Goal: Task Accomplishment & Management: Complete application form

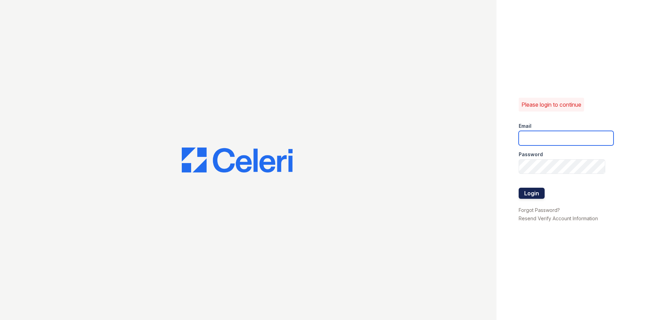
type input "[EMAIL_ADDRESS][DOMAIN_NAME]"
click at [527, 194] on button "Login" at bounding box center [531, 193] width 26 height 11
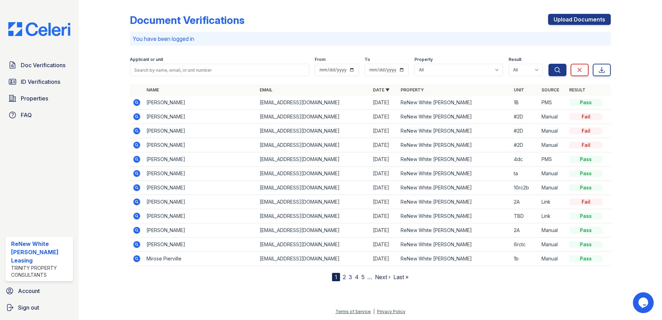
click at [136, 102] on icon at bounding box center [136, 102] width 2 height 2
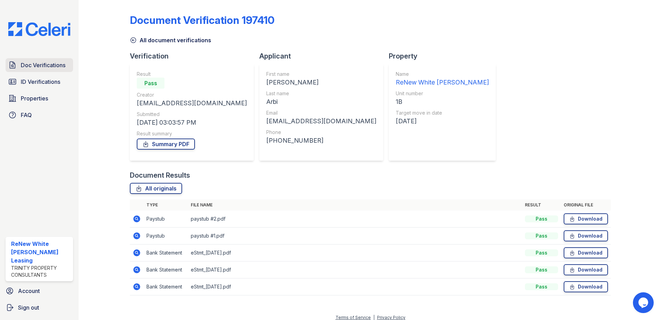
click at [59, 65] on span "Doc Verifications" at bounding box center [43, 65] width 45 height 8
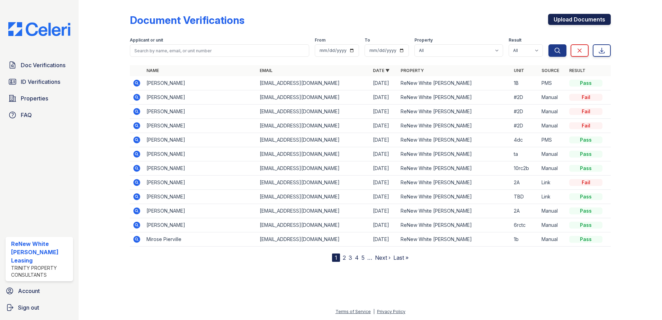
click at [571, 17] on link "Upload Documents" at bounding box center [579, 19] width 63 height 11
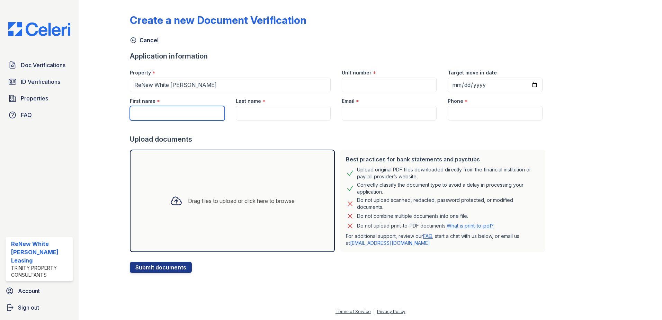
click at [204, 112] on input "First name" at bounding box center [177, 113] width 95 height 15
type input "omari"
click at [280, 97] on div "Last name *" at bounding box center [283, 99] width 95 height 14
click at [280, 117] on input "Last name" at bounding box center [283, 113] width 95 height 15
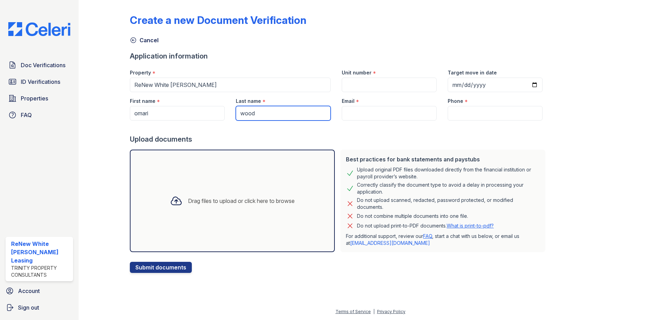
type input "wood"
click at [346, 107] on input "Email" at bounding box center [389, 113] width 95 height 15
paste input "[EMAIL_ADDRESS][DOMAIN_NAME]"
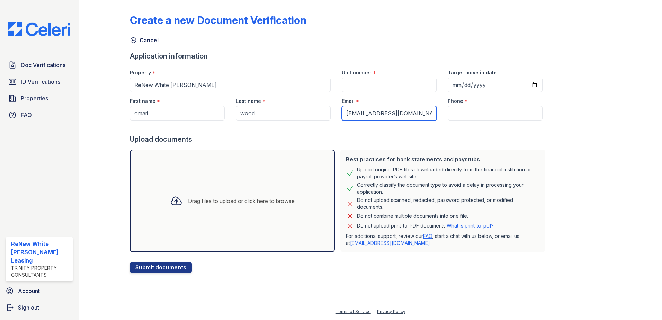
type input "omarislust66@icloud.com"
click at [470, 112] on input "Phone" at bounding box center [494, 113] width 95 height 15
paste input "(443) 618-0566"
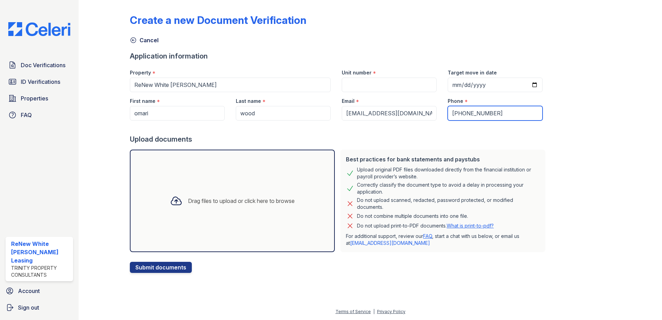
type input "(443) 618-0566"
click at [394, 81] on input "Unit number" at bounding box center [389, 85] width 95 height 15
type input "ta"
click at [276, 210] on div "Drag files to upload or click here to browse" at bounding box center [232, 201] width 136 height 24
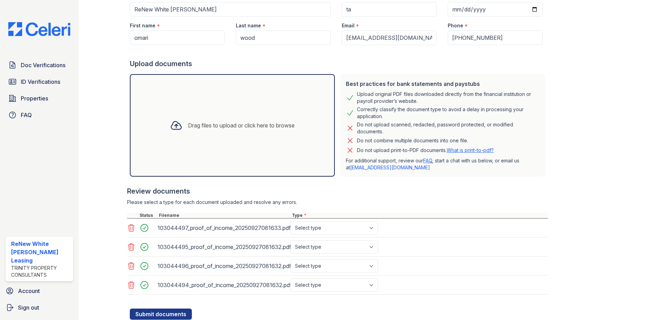
scroll to position [99, 0]
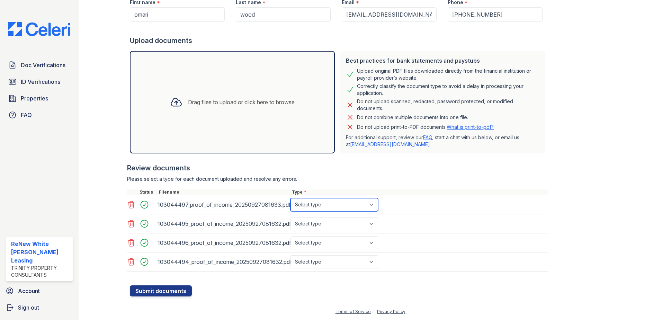
click at [319, 204] on select "Select type Paystub Bank Statement Offer Letter Tax Documents Benefit Award Let…" at bounding box center [334, 204] width 88 height 13
select select "paystub"
click at [290, 198] on select "Select type Paystub Bank Statement Offer Letter Tax Documents Benefit Award Let…" at bounding box center [334, 204] width 88 height 13
click at [319, 222] on select "Select type Paystub Bank Statement Offer Letter Tax Documents Benefit Award Let…" at bounding box center [334, 223] width 88 height 13
select select "paystub"
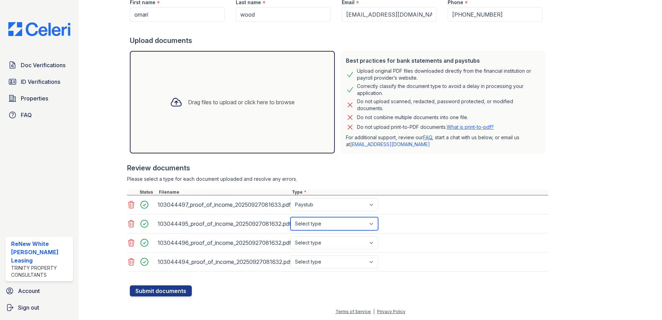
click at [290, 217] on select "Select type Paystub Bank Statement Offer Letter Tax Documents Benefit Award Let…" at bounding box center [334, 223] width 88 height 13
click at [319, 244] on select "Select type Paystub Bank Statement Offer Letter Tax Documents Benefit Award Let…" at bounding box center [334, 242] width 88 height 13
select select "paystub"
click at [290, 236] on select "Select type Paystub Bank Statement Offer Letter Tax Documents Benefit Award Let…" at bounding box center [334, 242] width 88 height 13
click at [319, 262] on select "Select type Paystub Bank Statement Offer Letter Tax Documents Benefit Award Let…" at bounding box center [334, 261] width 88 height 13
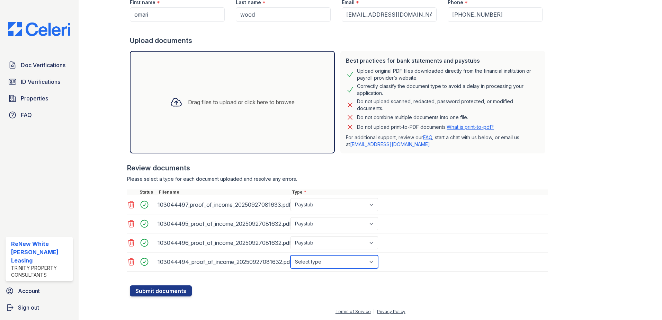
select select "paystub"
click at [290, 255] on select "Select type Paystub Bank Statement Offer Letter Tax Documents Benefit Award Let…" at bounding box center [334, 261] width 88 height 13
click at [182, 288] on button "Submit documents" at bounding box center [161, 290] width 62 height 11
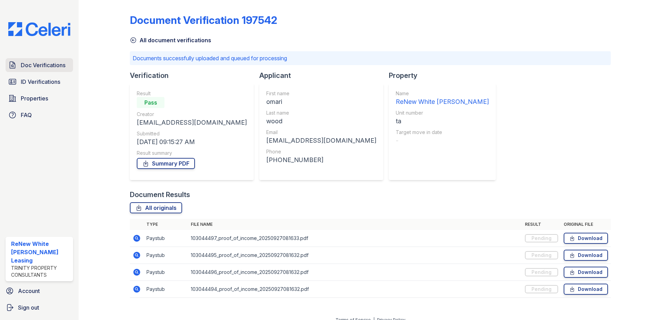
click at [46, 69] on link "Doc Verifications" at bounding box center [39, 65] width 67 height 14
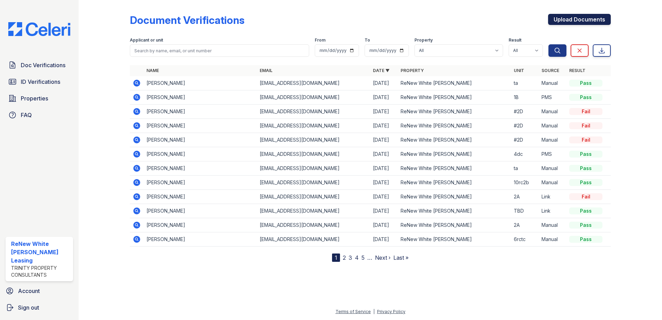
click at [570, 21] on link "Upload Documents" at bounding box center [579, 19] width 63 height 11
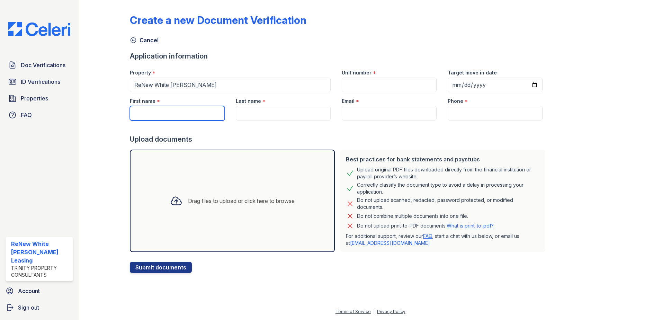
click at [188, 111] on input "First name" at bounding box center [177, 113] width 95 height 15
type input "i"
type input "Iyana"
click at [258, 112] on input "Last name" at bounding box center [283, 113] width 95 height 15
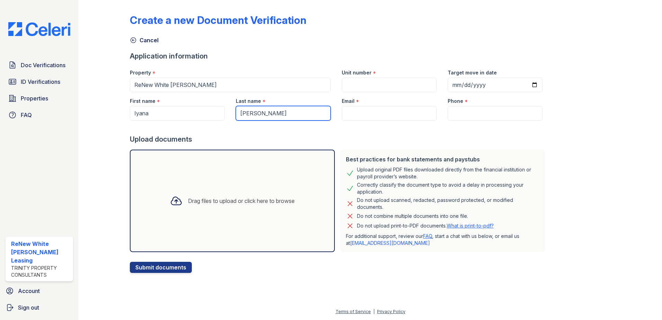
type input "Horne"
drag, startPoint x: 383, startPoint y: 118, endPoint x: 454, endPoint y: 114, distance: 71.4
paste input "(443) 618-0566"
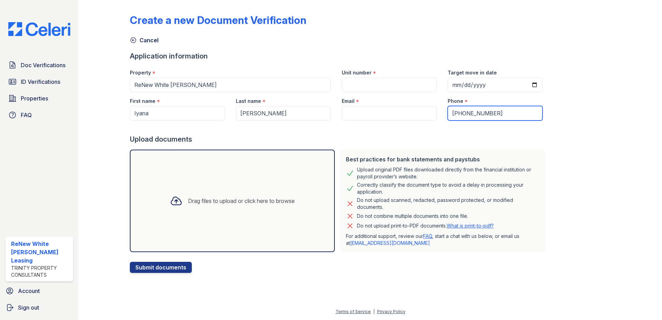
type input "(443) 618-0566"
click at [401, 110] on input "Email" at bounding box center [389, 113] width 95 height 15
paste input "(443) 618-0566"
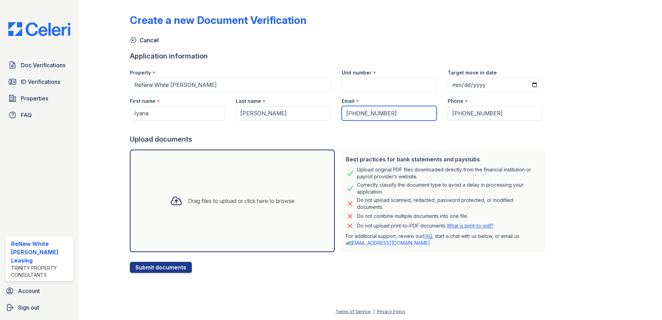
type input "(443) 618-0566"
click at [350, 83] on input "Unit number" at bounding box center [389, 85] width 95 height 15
type input "ta"
click at [245, 193] on div "Drag files to upload or click here to browse" at bounding box center [232, 201] width 136 height 24
click at [226, 200] on div "Drag files to upload or click here to browse" at bounding box center [241, 201] width 107 height 8
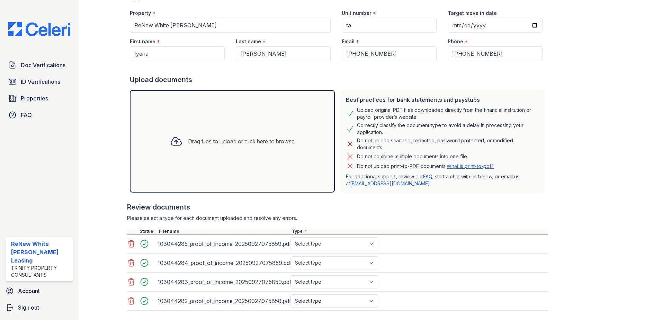
scroll to position [69, 0]
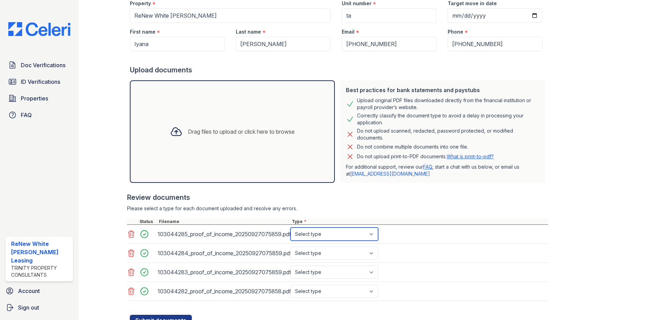
click at [323, 233] on select "Select type Paystub Bank Statement Offer Letter Tax Documents Benefit Award Let…" at bounding box center [334, 233] width 88 height 13
select select "paystub"
click at [290, 227] on select "Select type Paystub Bank Statement Offer Letter Tax Documents Benefit Award Let…" at bounding box center [334, 233] width 88 height 13
click at [322, 247] on select "Select type Paystub Bank Statement Offer Letter Tax Documents Benefit Award Let…" at bounding box center [334, 252] width 88 height 13
select select "paystub"
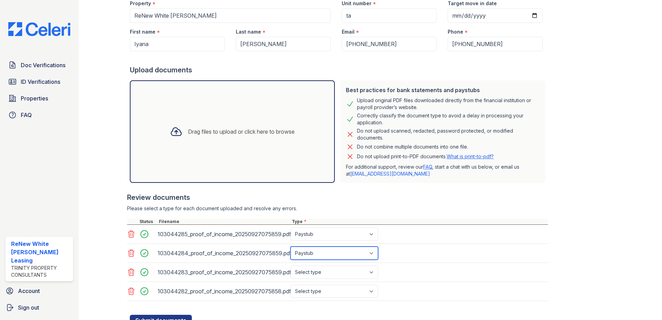
click at [290, 246] on select "Select type Paystub Bank Statement Offer Letter Tax Documents Benefit Award Let…" at bounding box center [334, 252] width 88 height 13
click at [324, 274] on select "Select type Paystub Bank Statement Offer Letter Tax Documents Benefit Award Let…" at bounding box center [334, 271] width 88 height 13
select select "paystub"
click at [290, 265] on select "Select type Paystub Bank Statement Offer Letter Tax Documents Benefit Award Let…" at bounding box center [334, 271] width 88 height 13
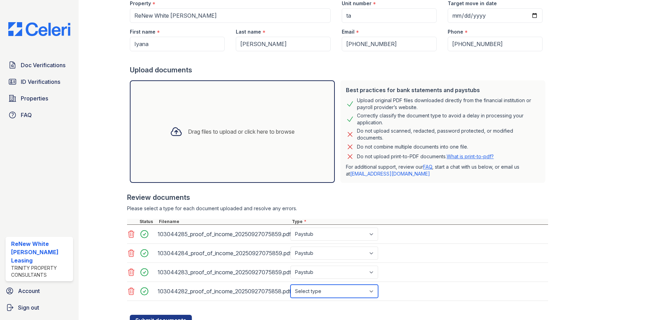
click at [332, 289] on select "Select type Paystub Bank Statement Offer Letter Tax Documents Benefit Award Let…" at bounding box center [334, 290] width 88 height 13
select select "paystub"
click at [290, 284] on select "Select type Paystub Bank Statement Offer Letter Tax Documents Benefit Award Let…" at bounding box center [334, 290] width 88 height 13
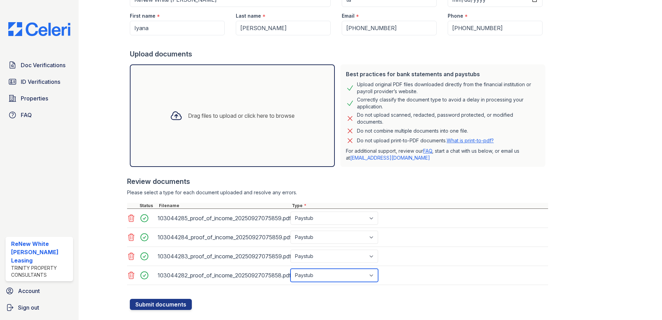
scroll to position [99, 0]
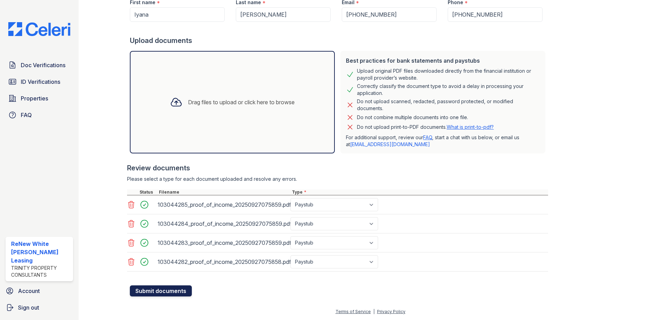
click at [189, 290] on button "Submit documents" at bounding box center [161, 290] width 62 height 11
click at [167, 286] on button "Submit documents" at bounding box center [161, 290] width 62 height 11
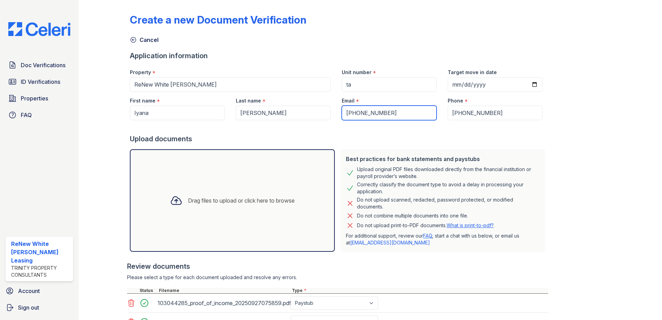
scroll to position [0, 0]
drag, startPoint x: 383, startPoint y: 110, endPoint x: 328, endPoint y: 119, distance: 55.7
click at [328, 118] on div "First name * Iyana Last name * Horne Email * (443) 618-0566 Phone * (443) 618-0…" at bounding box center [336, 106] width 424 height 28
paste input "omarislust66@icloud.com"
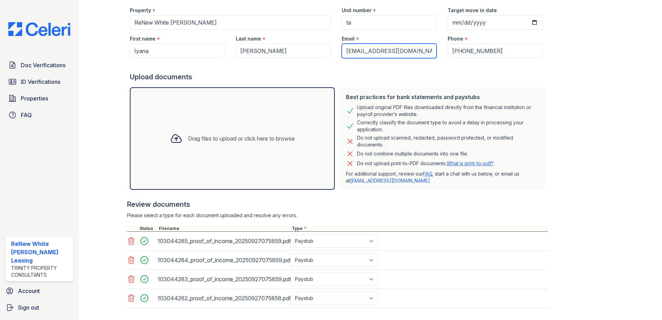
scroll to position [99, 0]
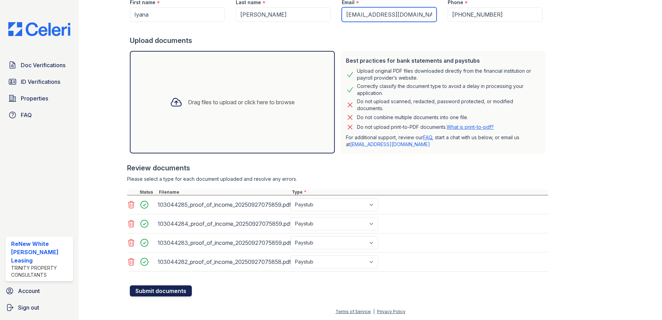
type input "omarislust66@icloud.com"
click at [152, 289] on button "Submit documents" at bounding box center [161, 290] width 62 height 11
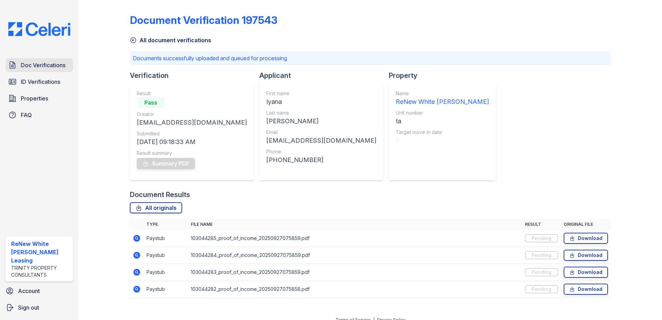
click at [60, 68] on span "Doc Verifications" at bounding box center [43, 65] width 45 height 8
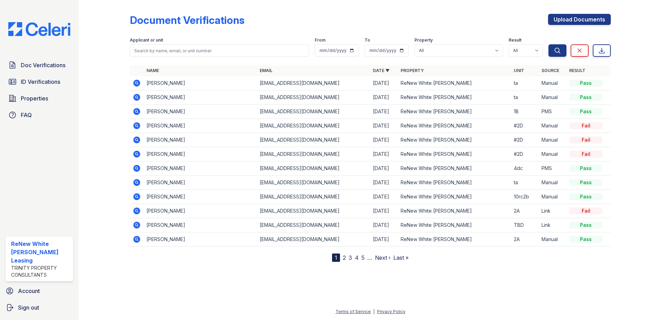
click at [135, 99] on icon at bounding box center [136, 97] width 7 height 7
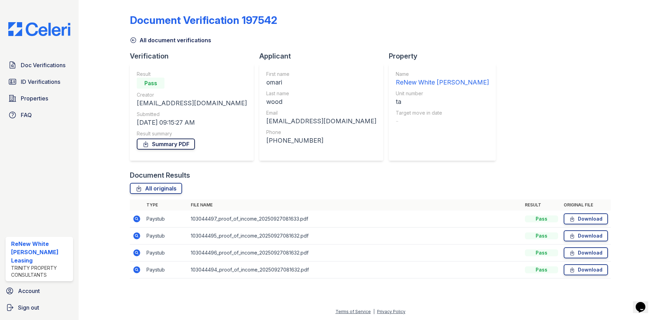
click at [154, 148] on link "Summary PDF" at bounding box center [166, 143] width 58 height 11
